Goal: Check status: Check status

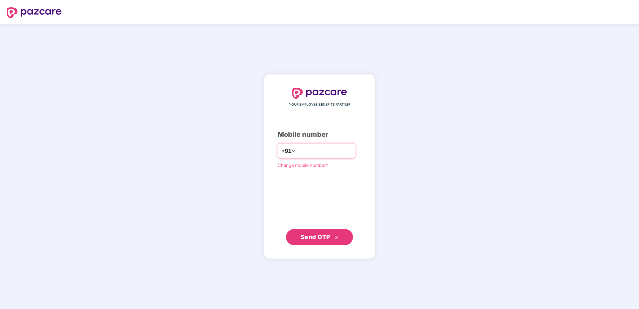
drag, startPoint x: 0, startPoint y: 0, endPoint x: 318, endPoint y: 154, distance: 353.2
click at [318, 154] on input "number" at bounding box center [324, 150] width 55 height 11
type input "**********"
click at [307, 231] on button "Send OTP" at bounding box center [319, 237] width 67 height 16
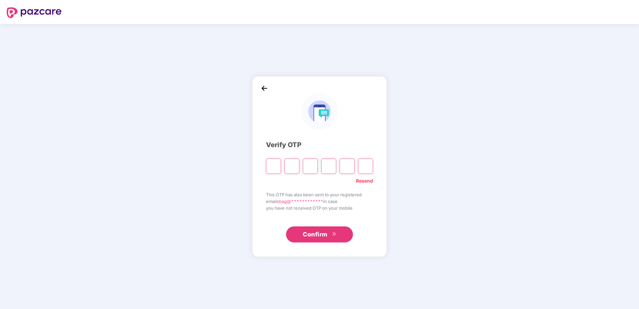
type input "*"
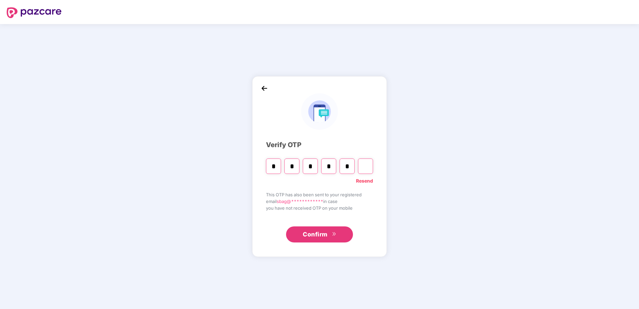
type input "*"
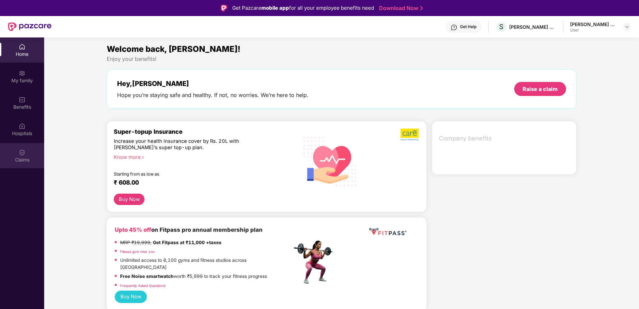
click at [27, 158] on div "Claims" at bounding box center [22, 159] width 44 height 7
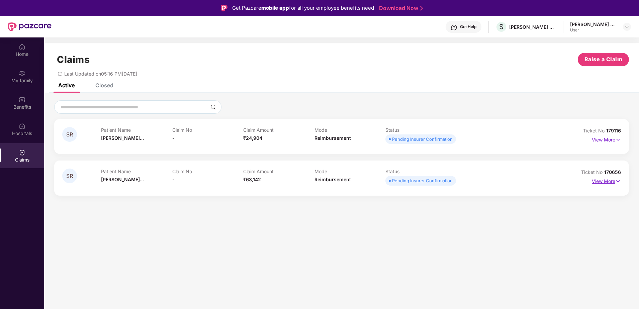
click at [610, 180] on p "View More" at bounding box center [605, 180] width 29 height 9
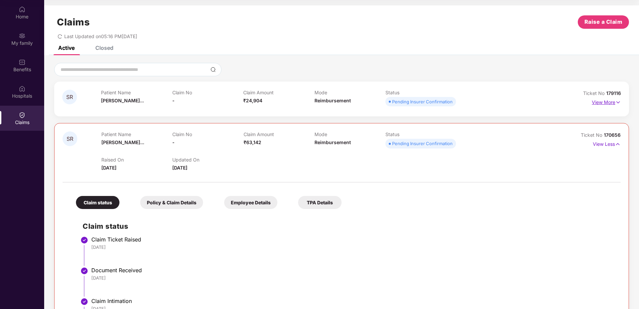
click at [608, 104] on p "View More" at bounding box center [605, 101] width 29 height 9
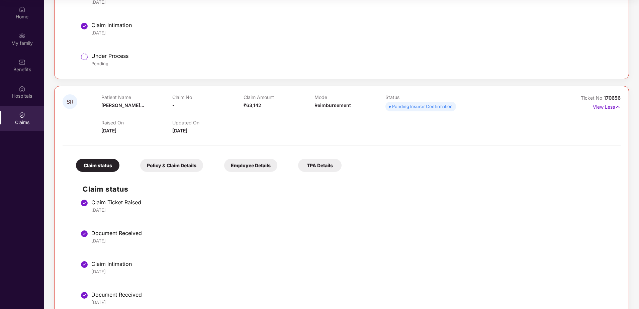
click at [318, 166] on div "TPA Details" at bounding box center [319, 165] width 43 height 13
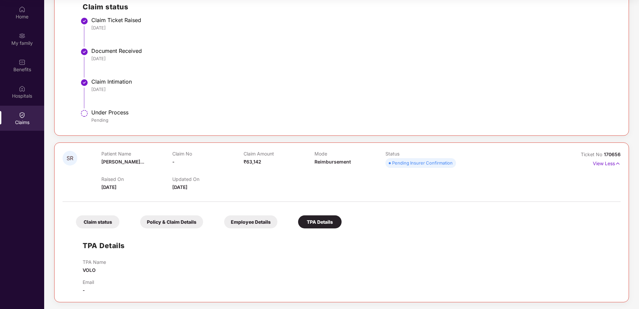
click at [245, 220] on div "Employee Details" at bounding box center [250, 221] width 53 height 13
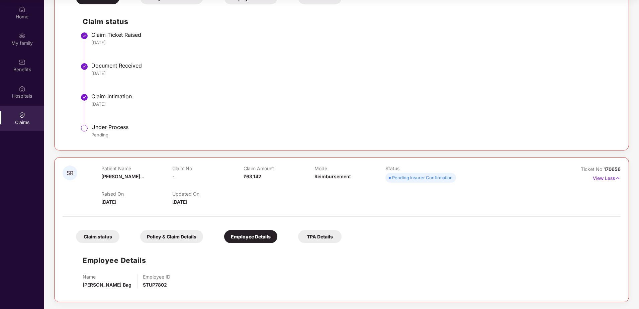
click at [167, 234] on div "Policy & Claim Details" at bounding box center [171, 236] width 63 height 13
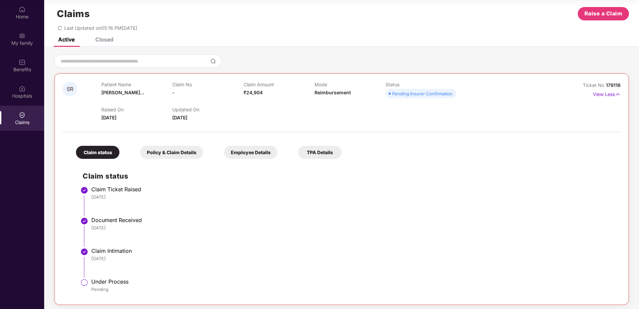
scroll to position [7, 0]
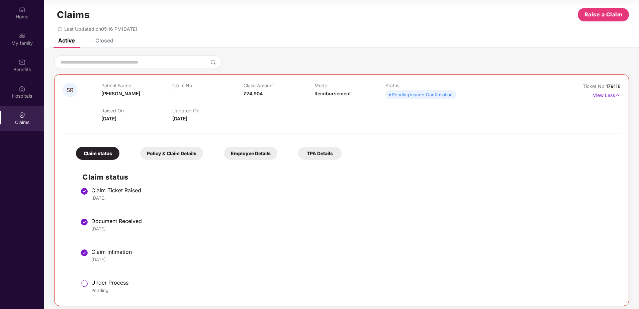
click at [255, 151] on div "Employee Details" at bounding box center [250, 153] width 53 height 13
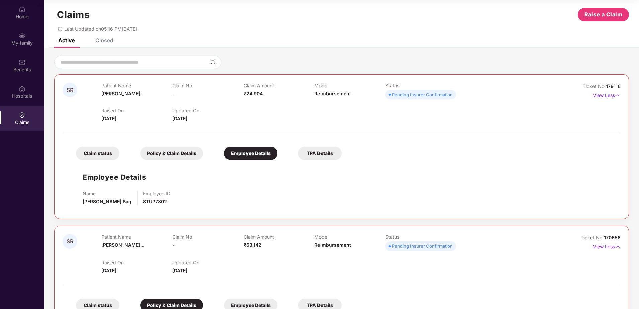
click at [313, 155] on div "TPA Details" at bounding box center [319, 153] width 43 height 13
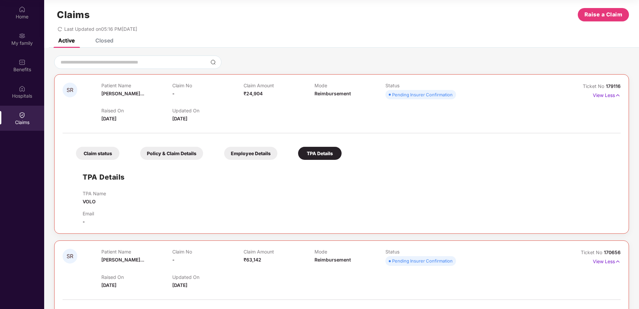
click at [194, 153] on div "Policy & Claim Details" at bounding box center [171, 153] width 63 height 13
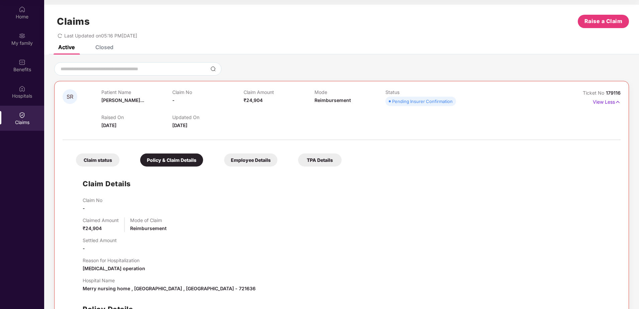
scroll to position [0, 0]
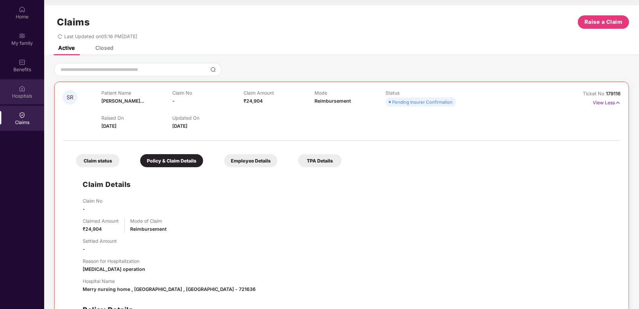
click at [16, 93] on div "Hospitals" at bounding box center [22, 96] width 44 height 7
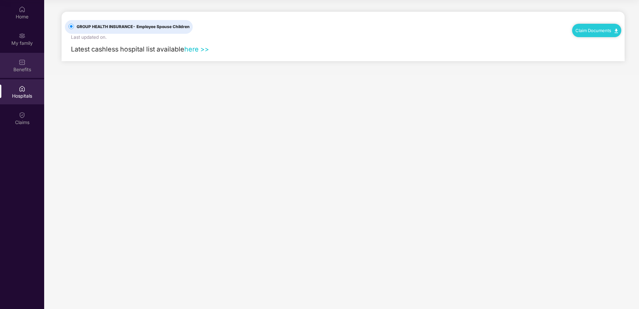
click at [20, 72] on div "Benefits" at bounding box center [22, 69] width 44 height 7
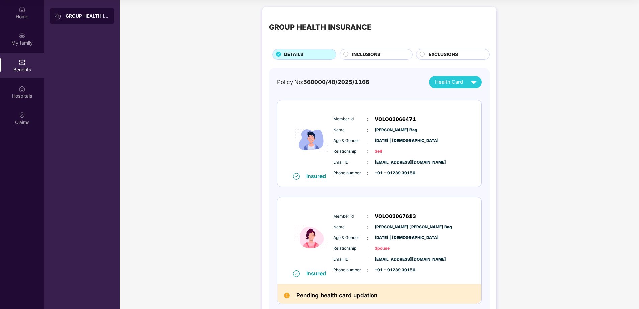
scroll to position [33, 0]
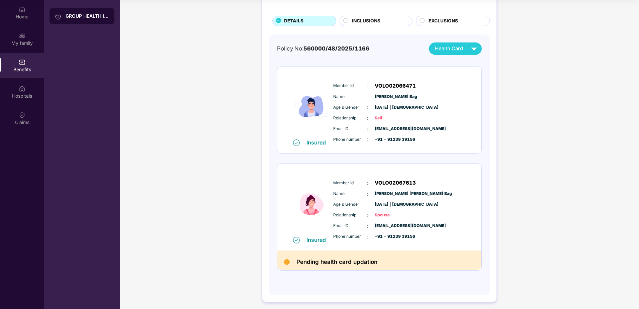
click at [365, 19] on span "INCLUSIONS" at bounding box center [366, 20] width 28 height 7
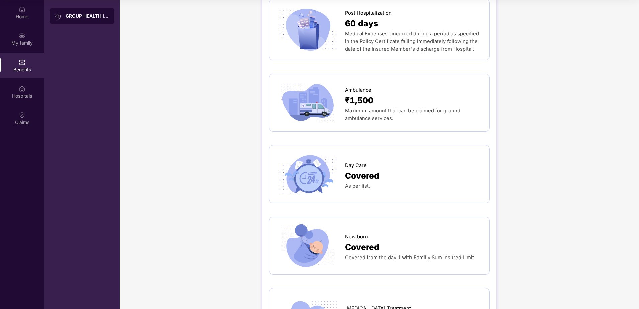
scroll to position [451, 0]
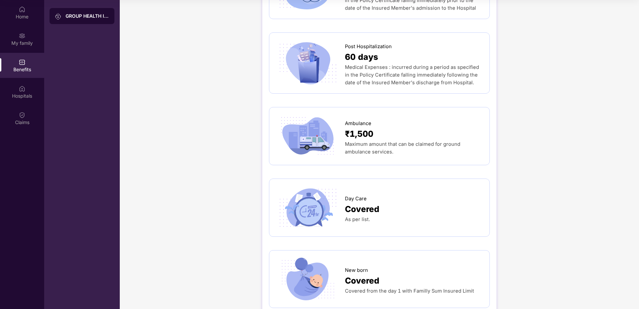
click at [360, 203] on span "Covered" at bounding box center [362, 209] width 34 height 13
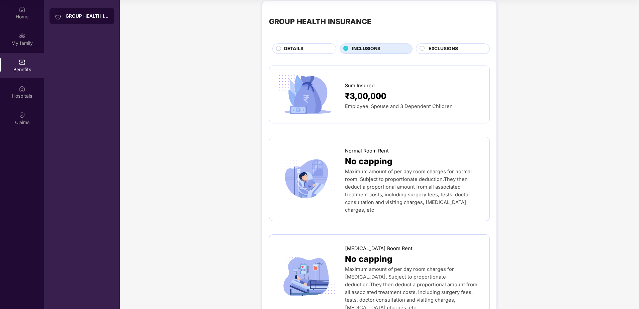
scroll to position [0, 0]
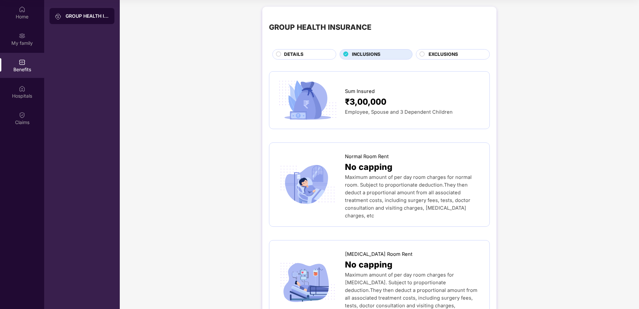
click at [452, 53] on span "EXCLUSIONS" at bounding box center [442, 54] width 29 height 7
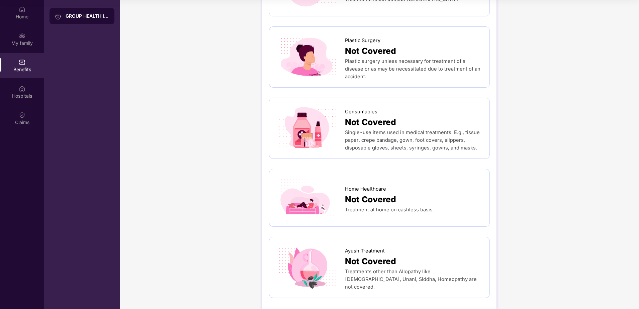
scroll to position [531, 0]
